Goal: Task Accomplishment & Management: Use online tool/utility

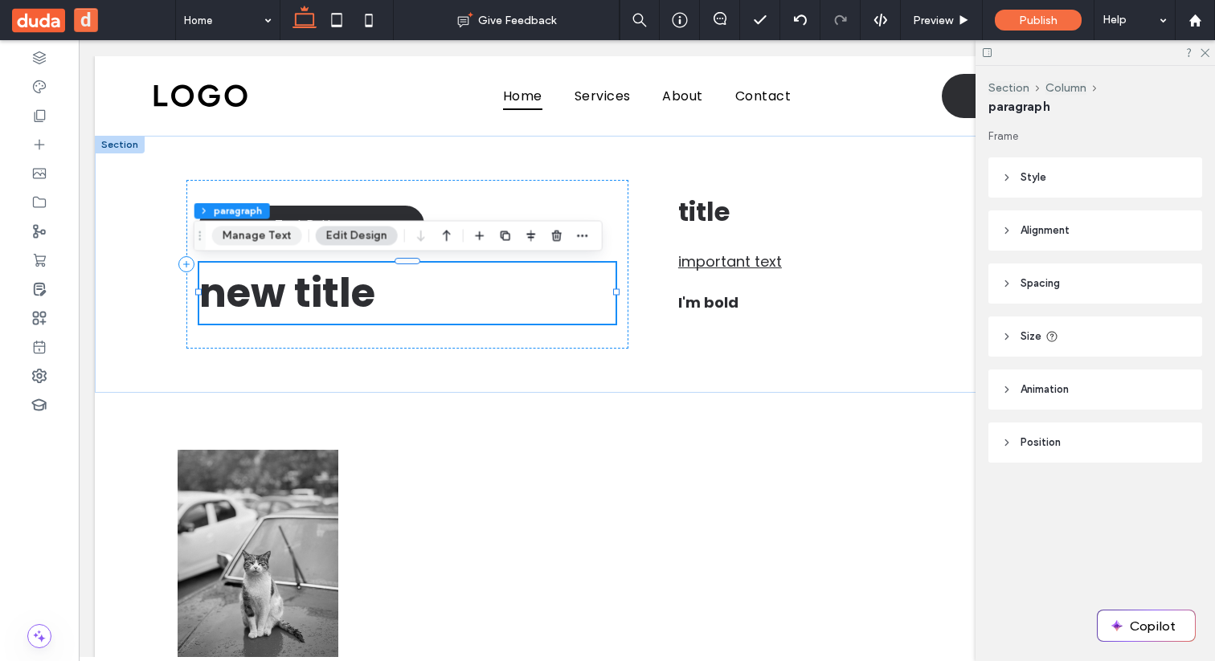
click at [276, 234] on button "Manage Text" at bounding box center [257, 236] width 90 height 19
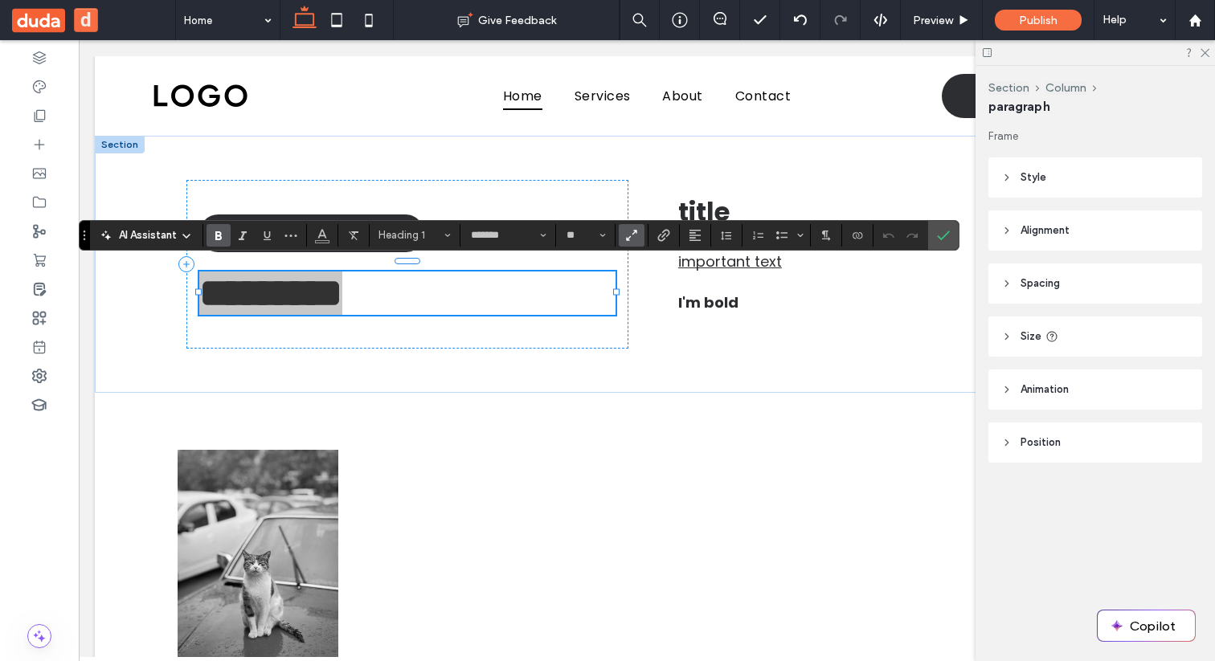
click at [630, 238] on icon "Text scaling - so text proportions will adjust dynamically as visitors’ screen …" at bounding box center [631, 235] width 14 height 14
click at [514, 229] on input "*******" at bounding box center [503, 235] width 68 height 13
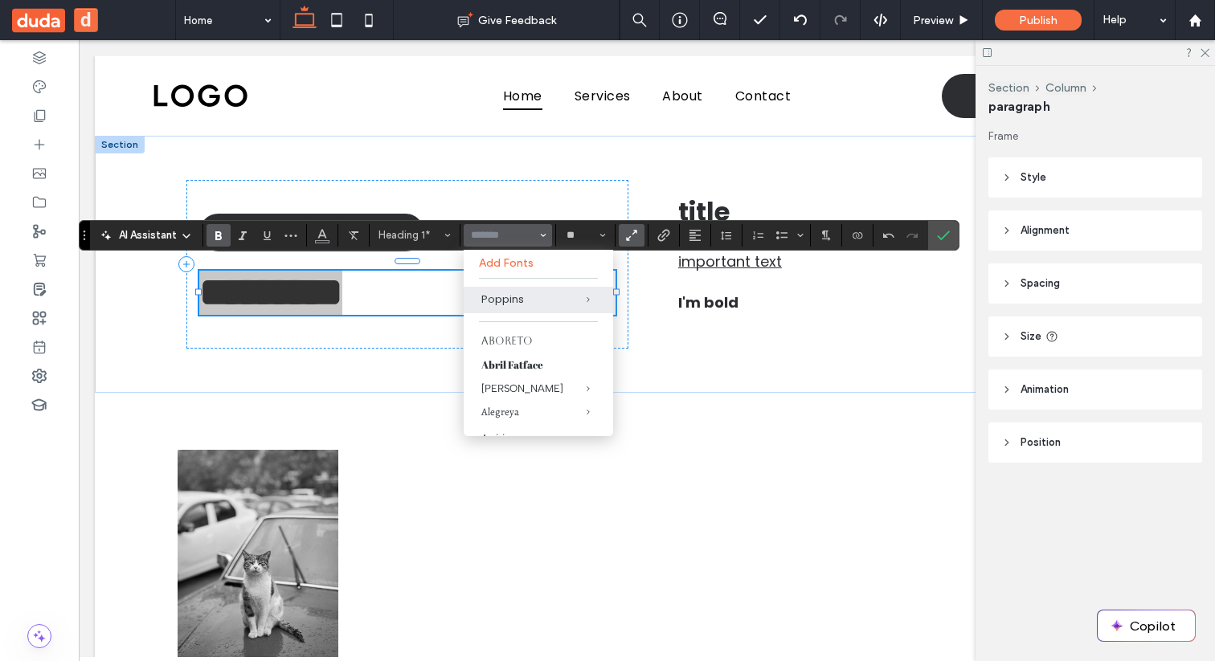
click at [547, 239] on button "Font & Font weight" at bounding box center [508, 235] width 88 height 22
type input "*******"
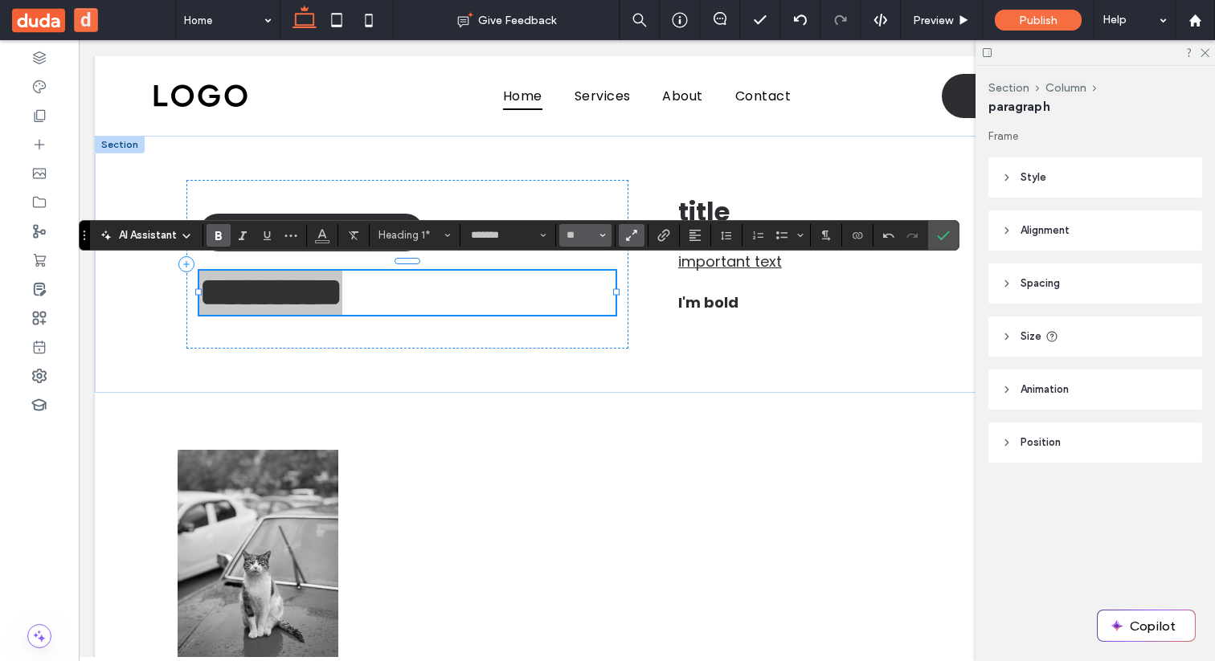
click at [606, 234] on button "**" at bounding box center [585, 235] width 52 height 22
click at [294, 239] on icon "More" at bounding box center [290, 235] width 13 height 13
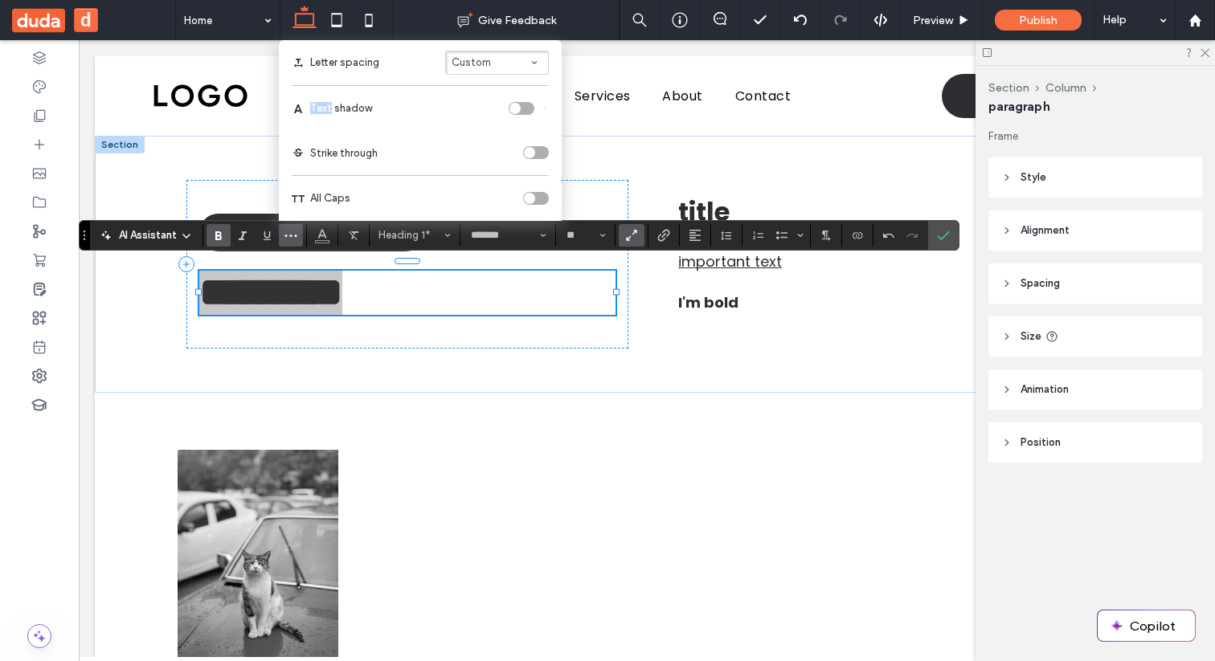
drag, startPoint x: 353, startPoint y: 102, endPoint x: 423, endPoint y: 99, distance: 70.8
click at [424, 99] on label "Text shadow" at bounding box center [420, 108] width 257 height 45
drag, startPoint x: 340, startPoint y: 154, endPoint x: 359, endPoint y: 172, distance: 26.2
click at [427, 163] on label "Strike through" at bounding box center [420, 153] width 257 height 45
drag, startPoint x: 293, startPoint y: 187, endPoint x: 420, endPoint y: 198, distance: 127.4
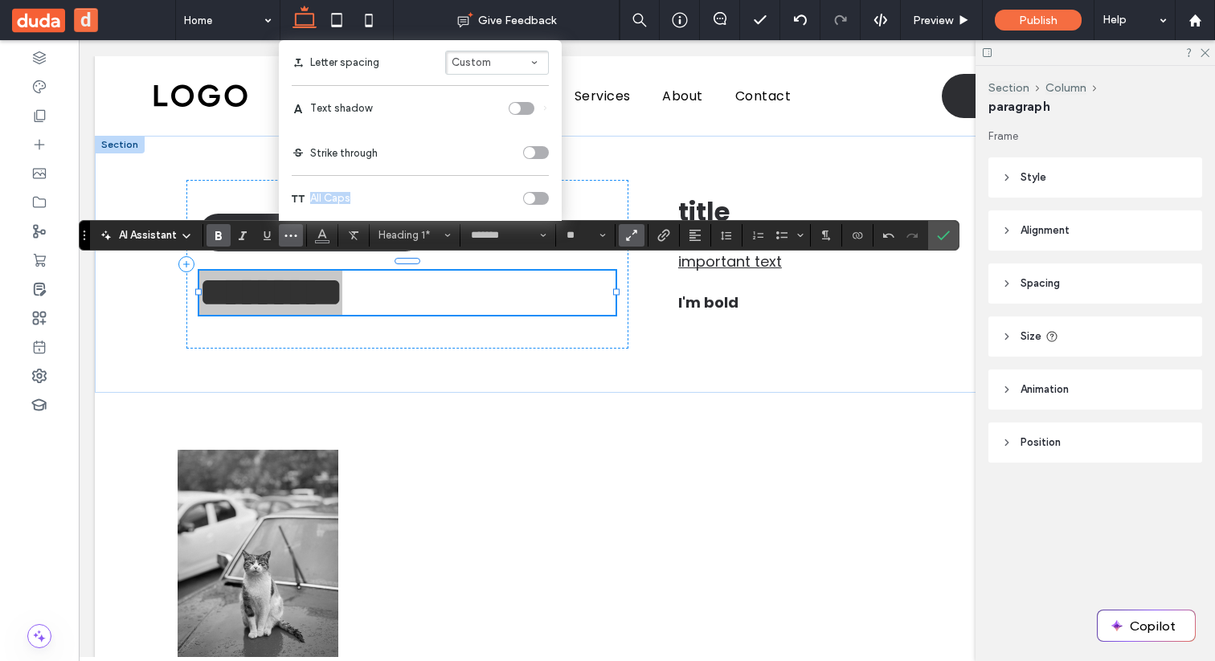
click at [420, 198] on label "All Caps" at bounding box center [420, 198] width 257 height 45
drag, startPoint x: 328, startPoint y: 59, endPoint x: 431, endPoint y: 69, distance: 103.3
click at [431, 69] on div "Letter spacing Custom" at bounding box center [420, 63] width 257 height 24
click at [288, 225] on span "More" at bounding box center [290, 235] width 13 height 21
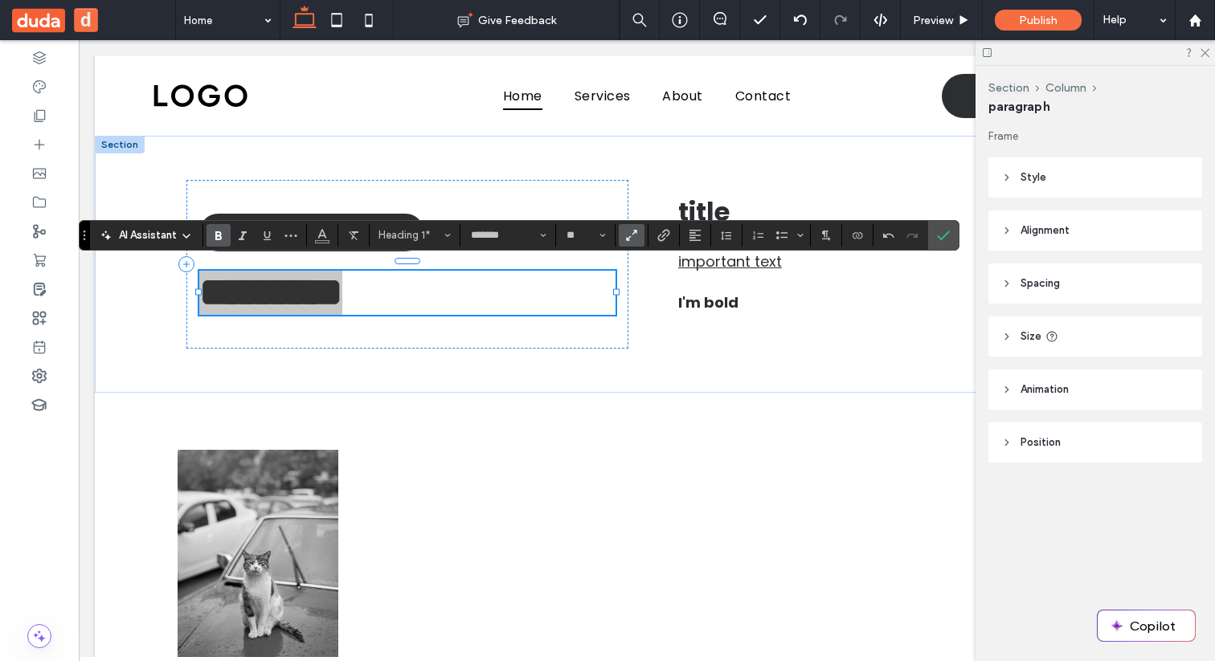
click at [628, 237] on icon "Text scaling - so text proportions will adjust dynamically as visitors’ screen …" at bounding box center [631, 235] width 14 height 14
click at [692, 234] on use "Alignment" at bounding box center [694, 235] width 11 height 11
click at [956, 237] on section at bounding box center [943, 235] width 31 height 29
click at [950, 237] on label "Confirm" at bounding box center [943, 235] width 24 height 29
